Goal: Find specific page/section: Find specific page/section

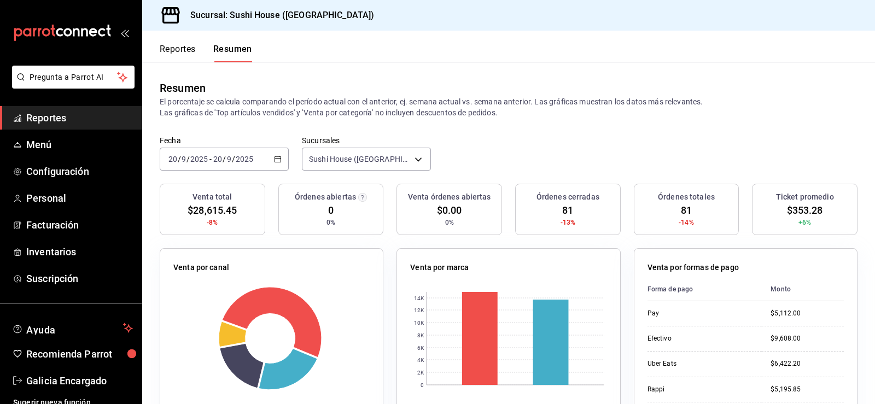
drag, startPoint x: 61, startPoint y: 114, endPoint x: 77, endPoint y: 118, distance: 15.9
click at [62, 114] on span "Reportes" at bounding box center [79, 117] width 107 height 15
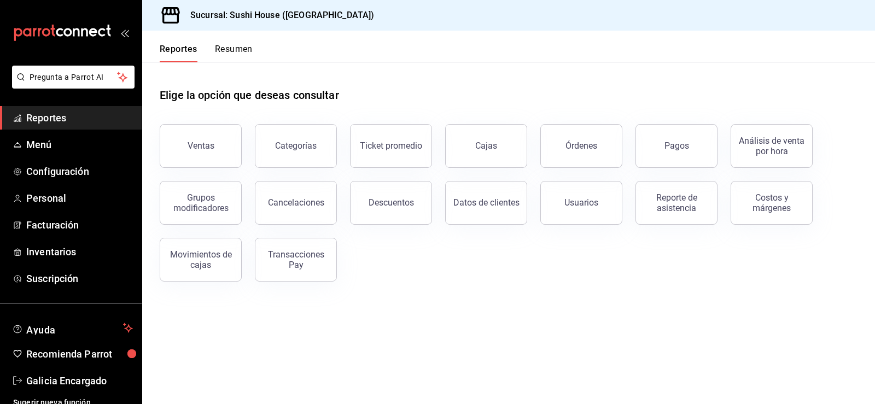
click at [234, 57] on button "Resumen" at bounding box center [234, 53] width 38 height 19
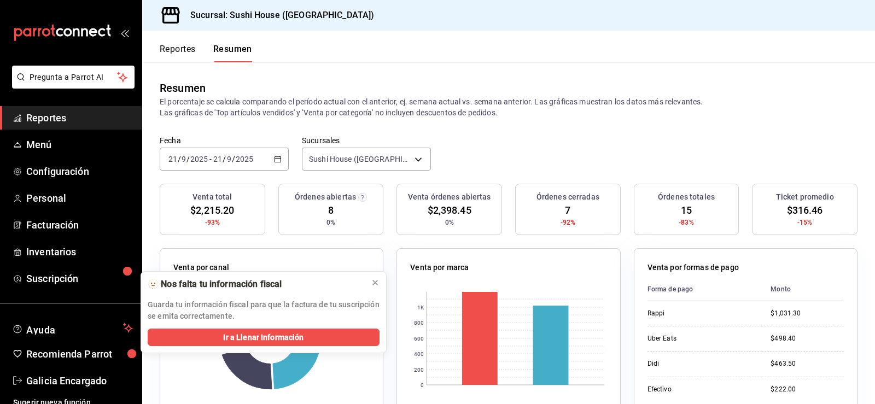
click at [89, 112] on span "Reportes" at bounding box center [79, 117] width 107 height 15
